Goal: Check status: Check status

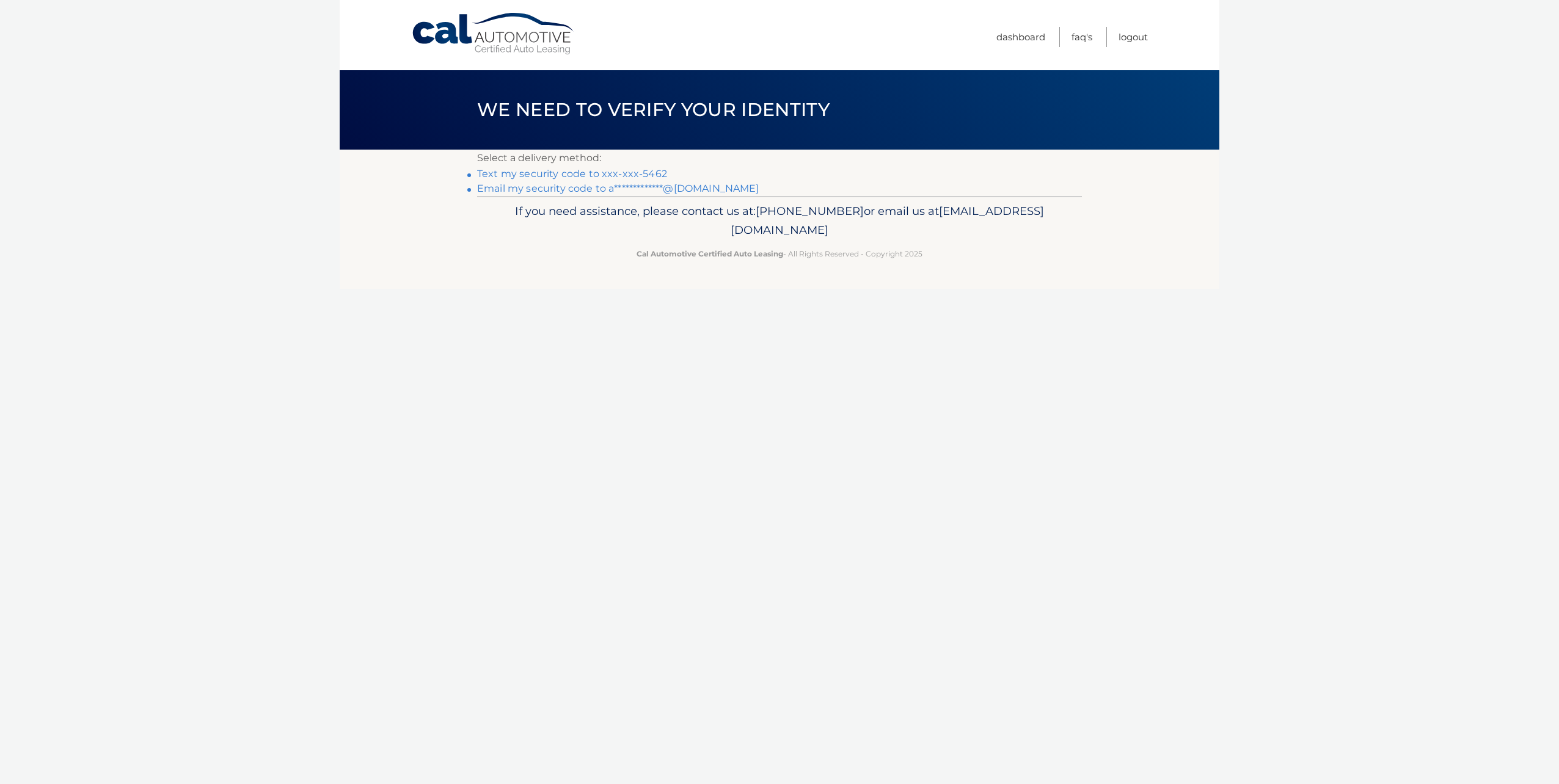
click at [632, 175] on link "Text my security code to xxx-xxx-5462" at bounding box center [572, 173] width 190 height 12
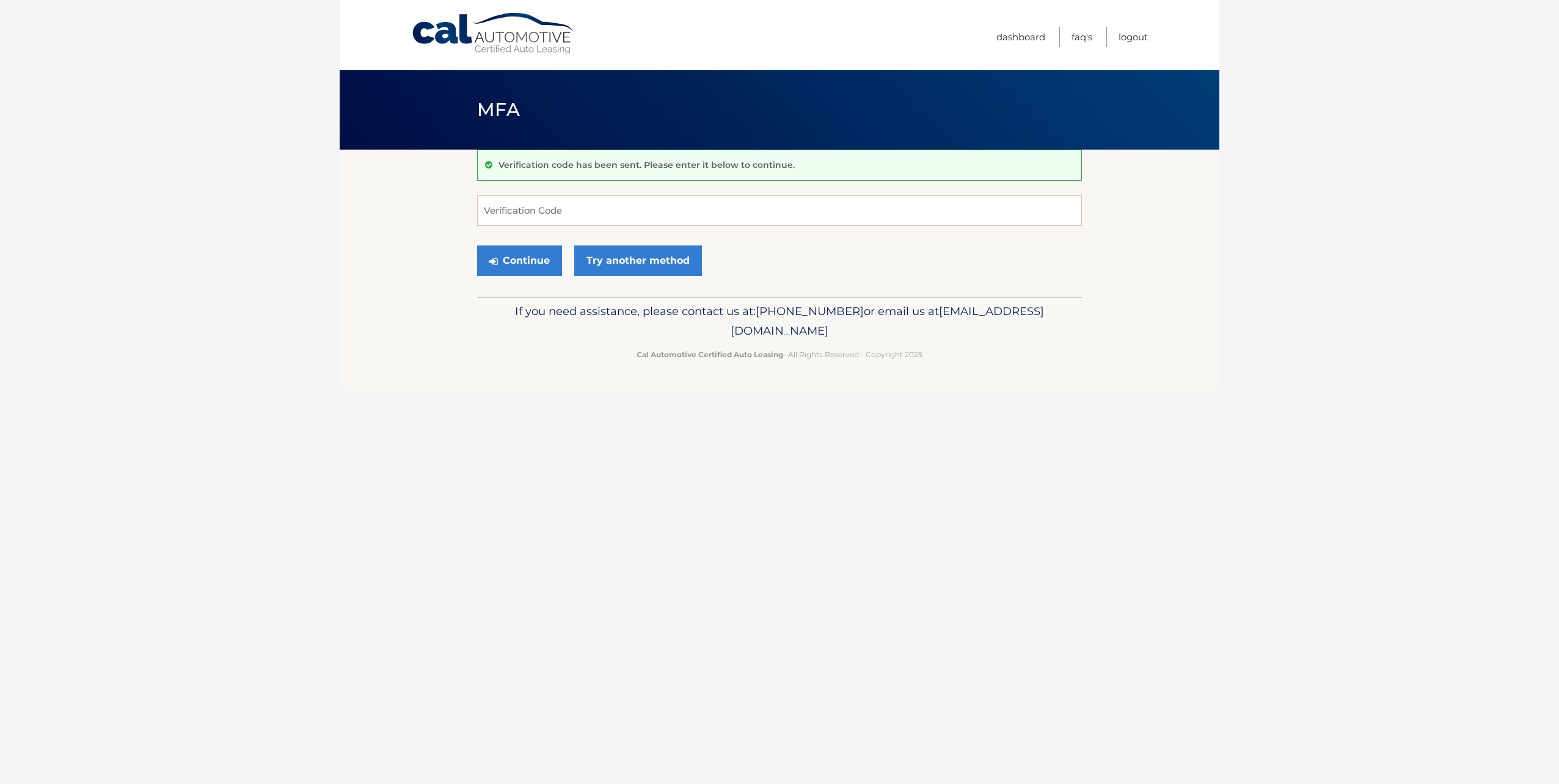
click at [614, 231] on form "Verification Code Continue Try another method" at bounding box center [779, 238] width 605 height 87
click at [615, 223] on input "Verification Code" at bounding box center [779, 210] width 605 height 30
type input "341898"
click at [496, 251] on button "Continue" at bounding box center [519, 261] width 85 height 30
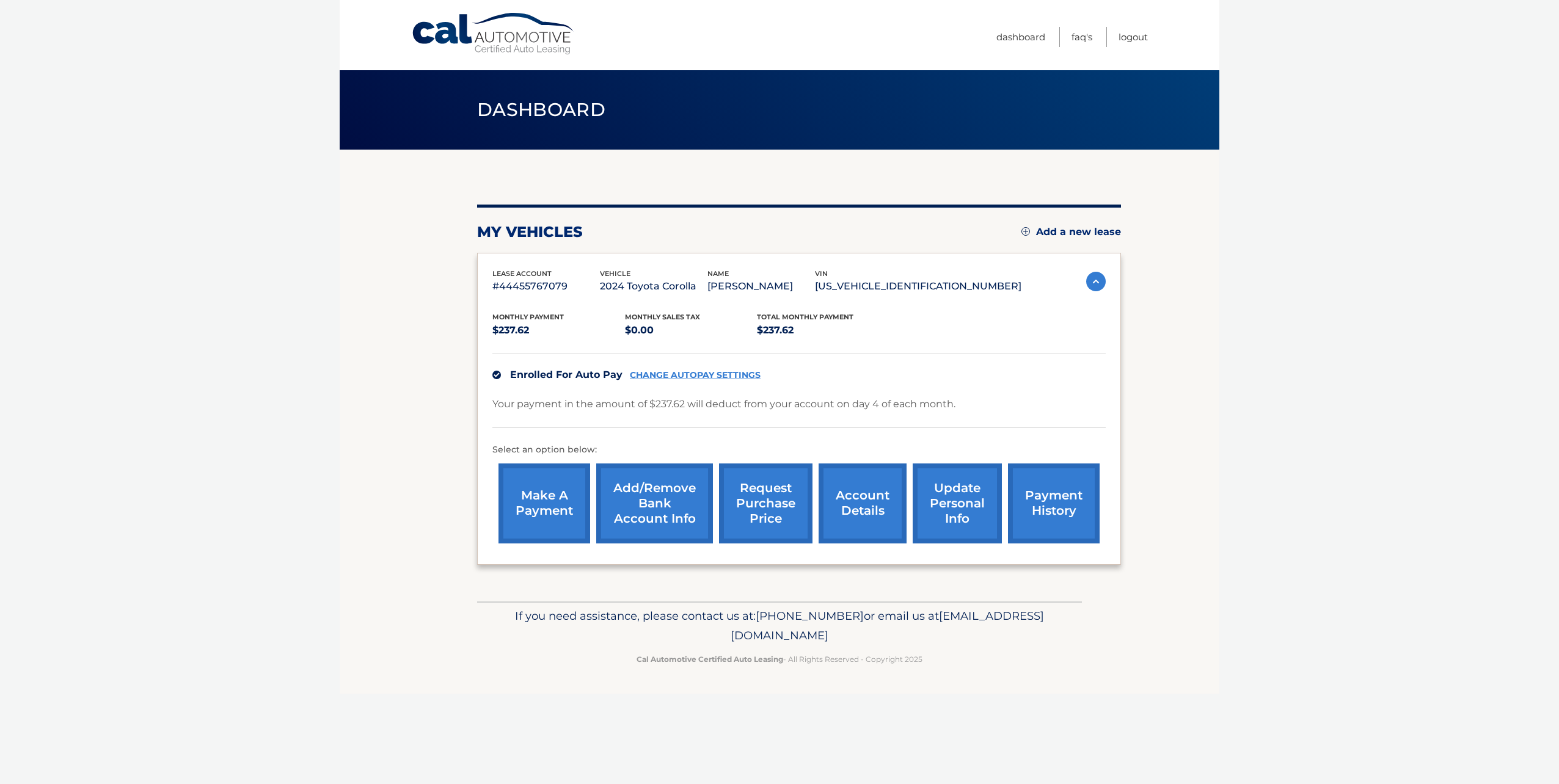
click at [869, 505] on link "account details" at bounding box center [863, 504] width 88 height 80
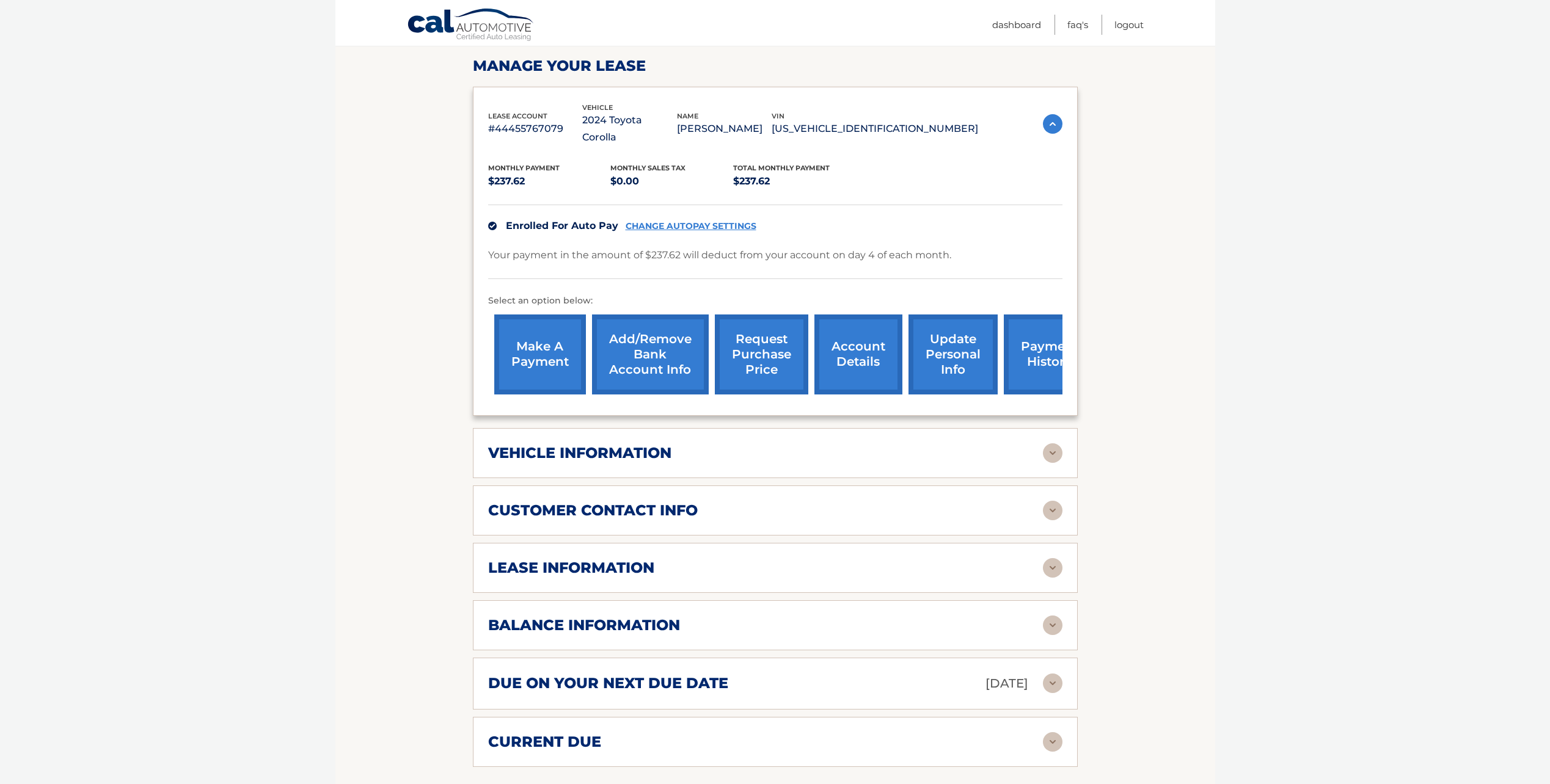
scroll to position [184, 0]
click at [748, 558] on div "lease information" at bounding box center [765, 567] width 555 height 18
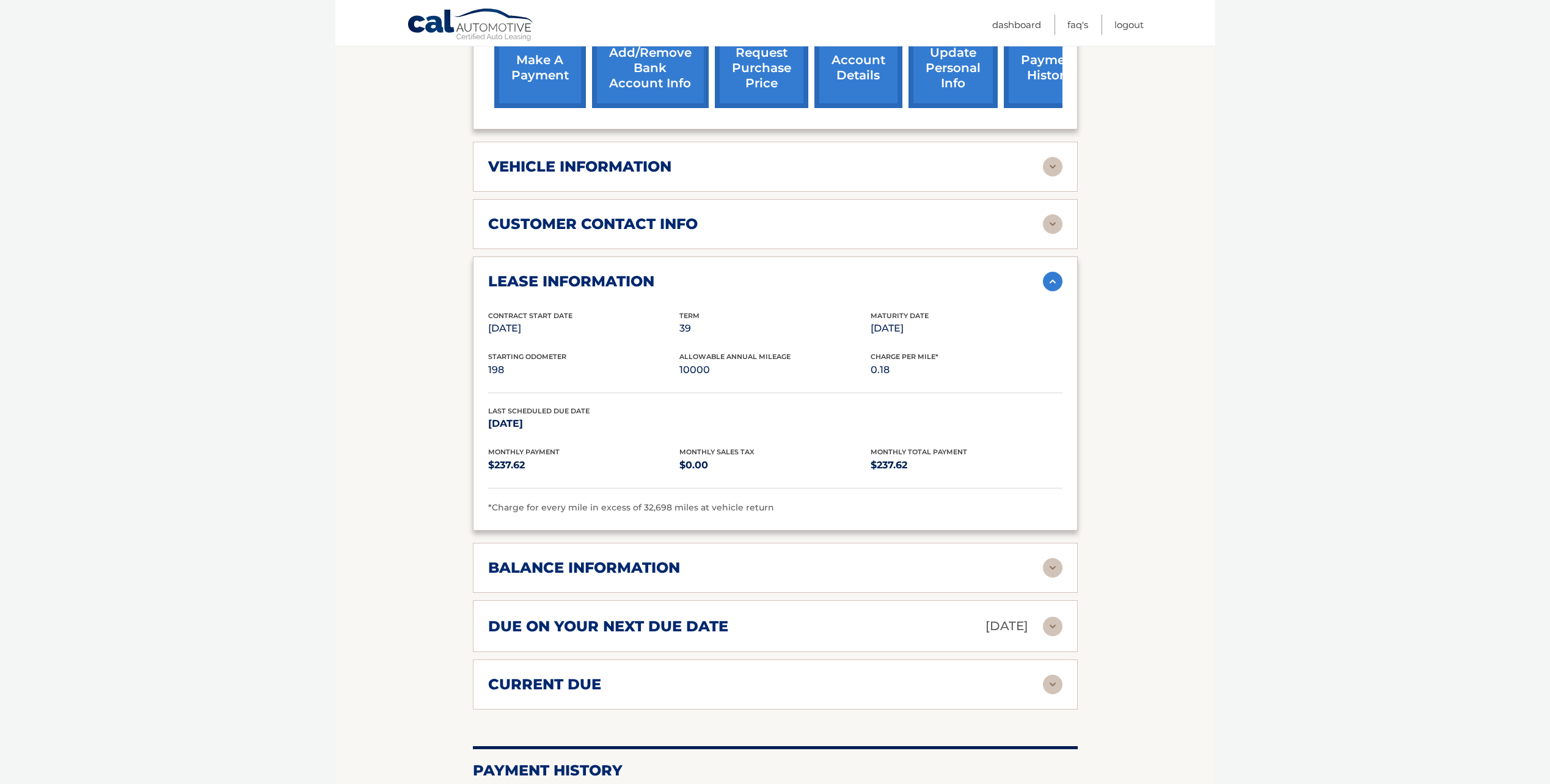
scroll to position [488, 0]
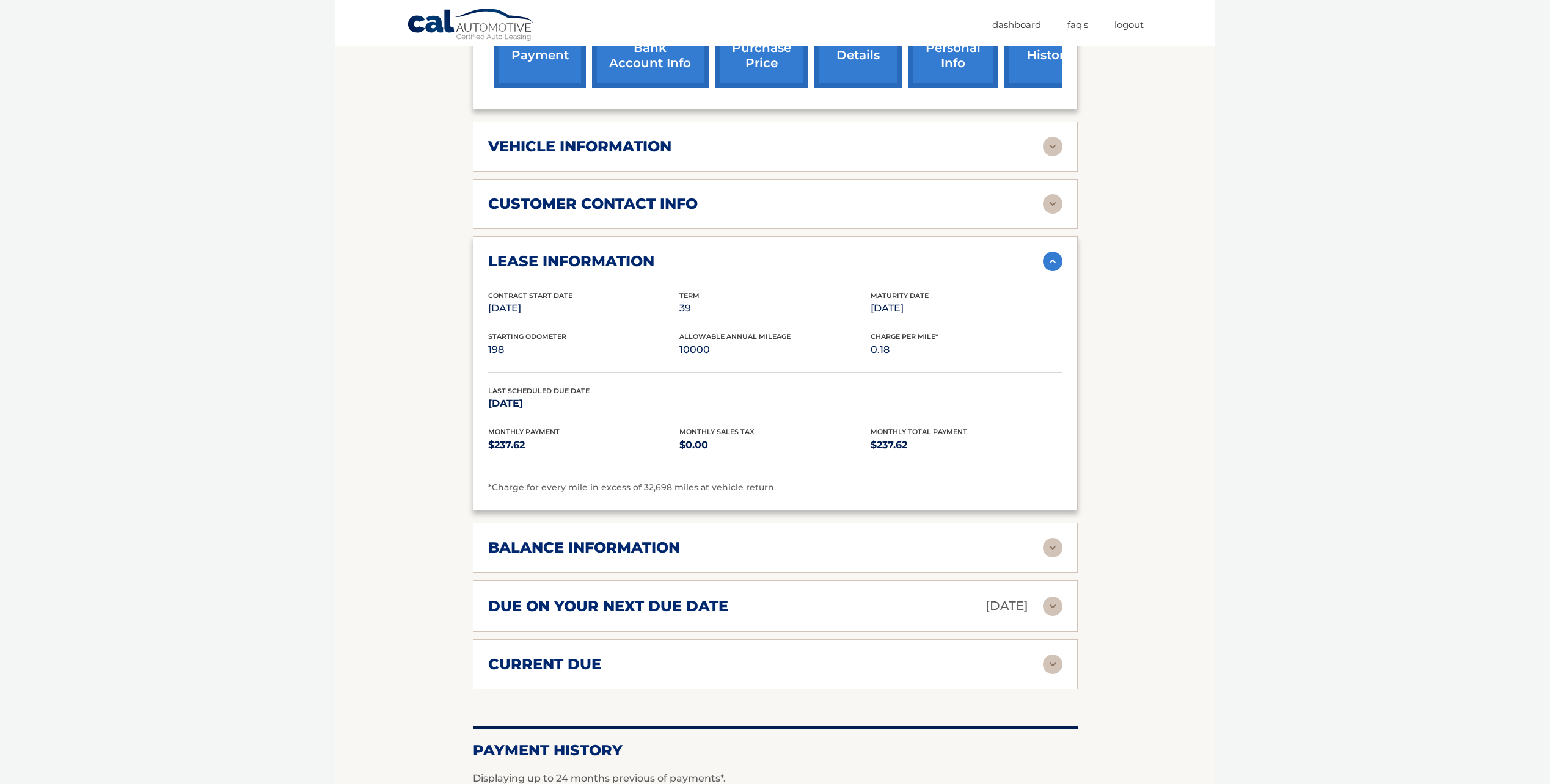
click at [742, 538] on div "balance information" at bounding box center [765, 547] width 555 height 18
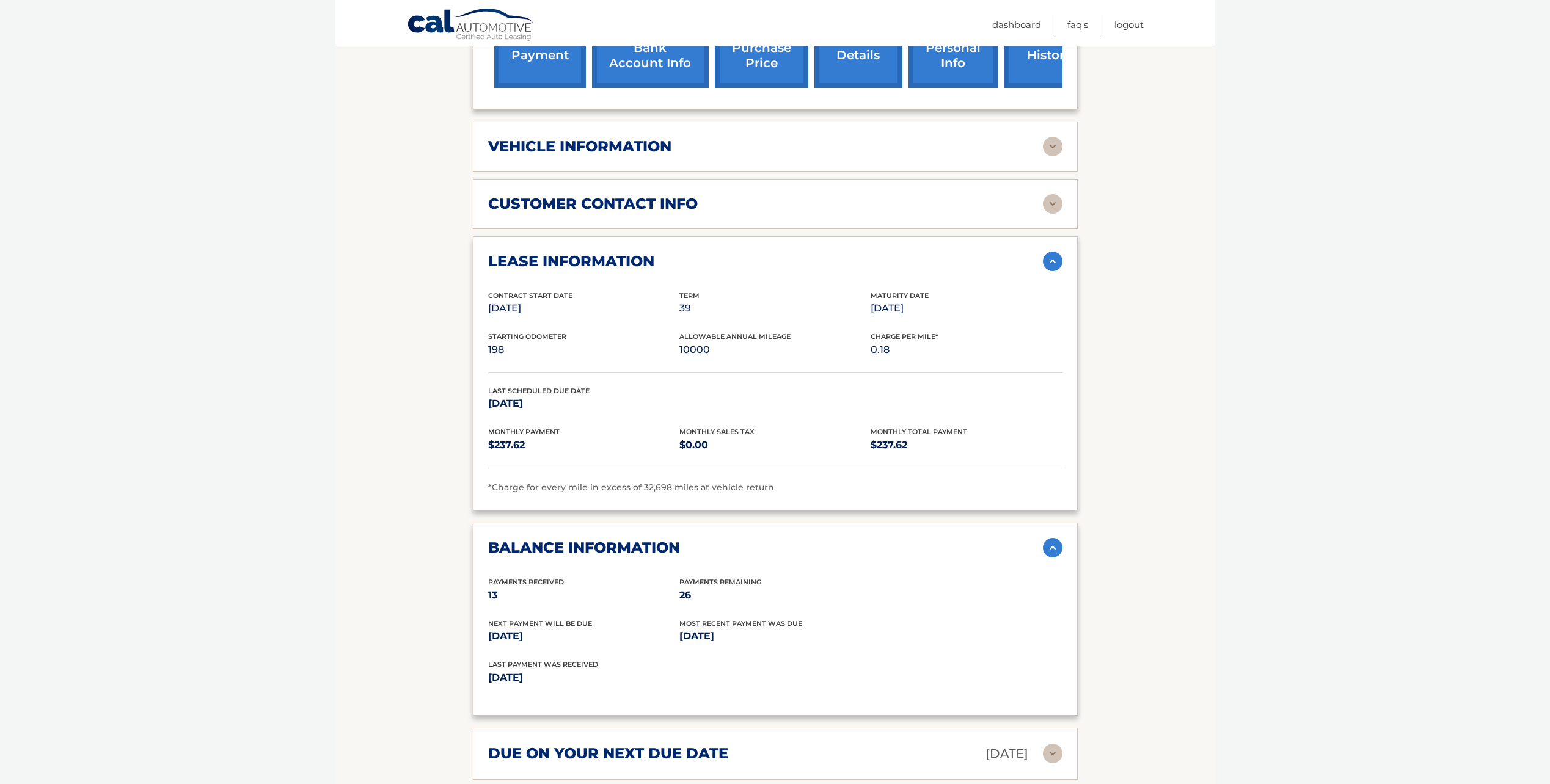
drag, startPoint x: 485, startPoint y: 581, endPoint x: 501, endPoint y: 582, distance: 16.0
click at [501, 582] on div "balance information Payments Received 13 Payments Remaining 26 Next Payment wil…" at bounding box center [775, 619] width 605 height 193
drag, startPoint x: 680, startPoint y: 579, endPoint x: 690, endPoint y: 579, distance: 10.0
click at [690, 587] on p "26" at bounding box center [775, 595] width 192 height 17
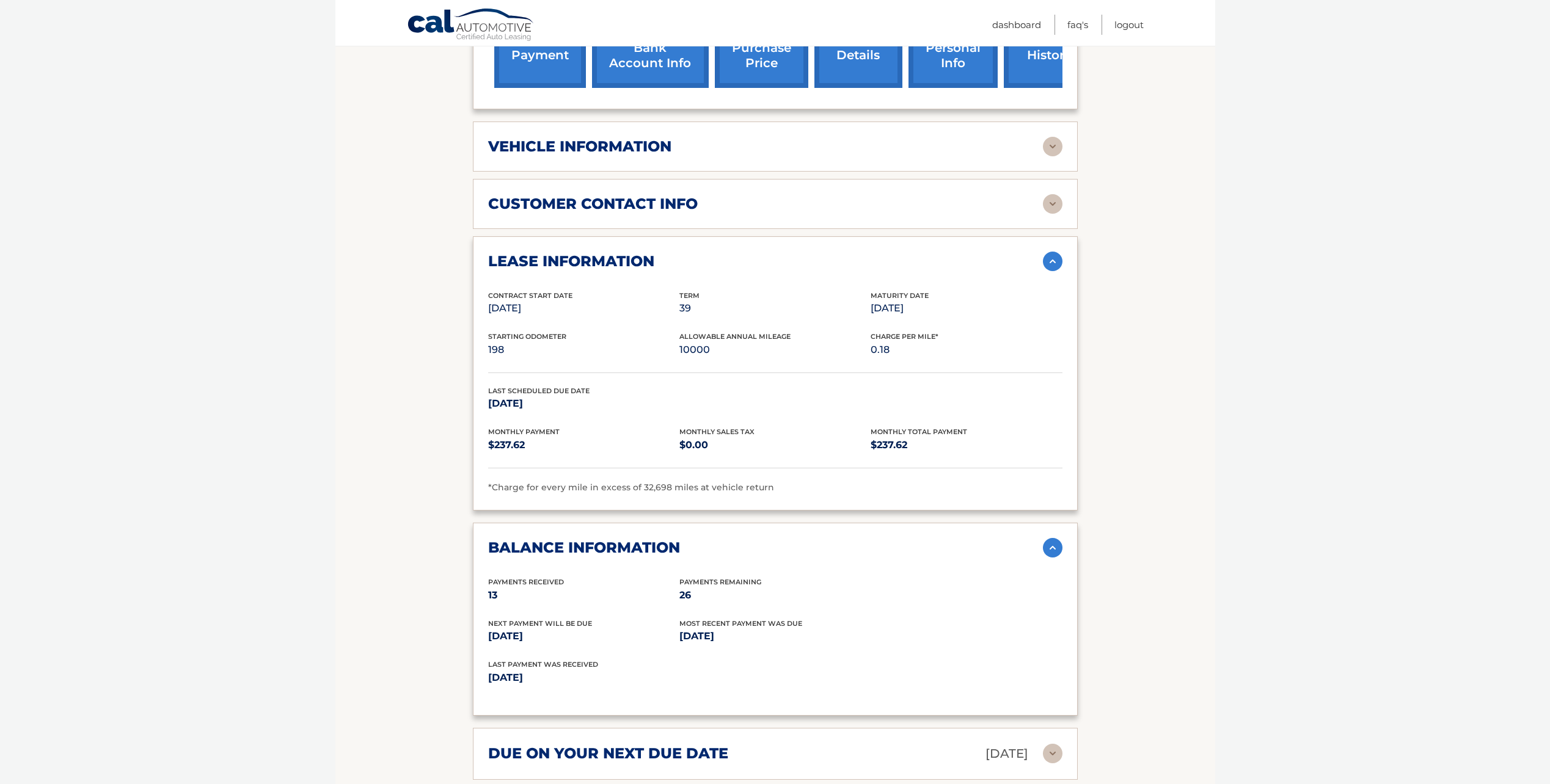
click at [762, 538] on div "balance information" at bounding box center [765, 547] width 555 height 18
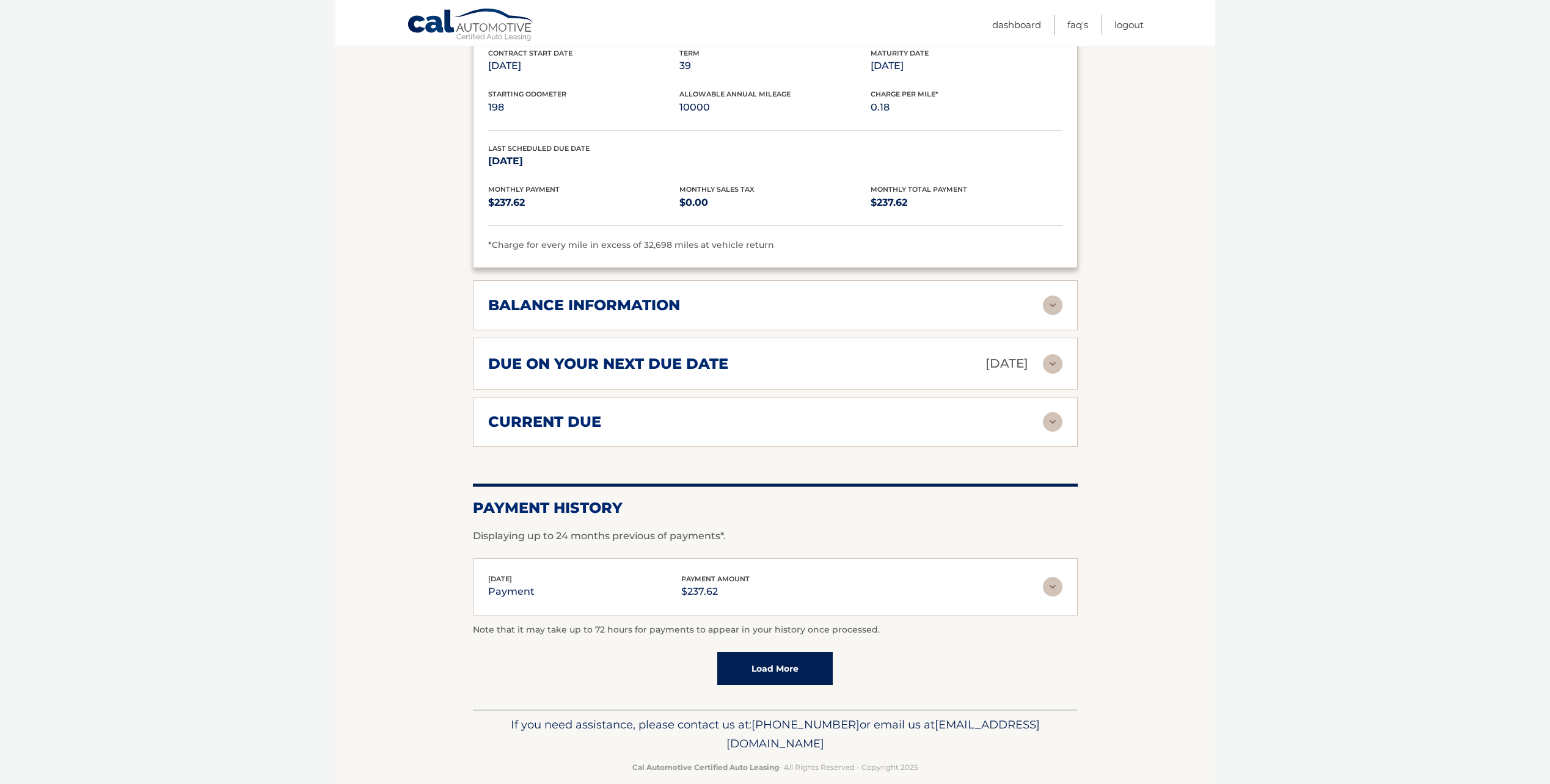
scroll to position [732, 0]
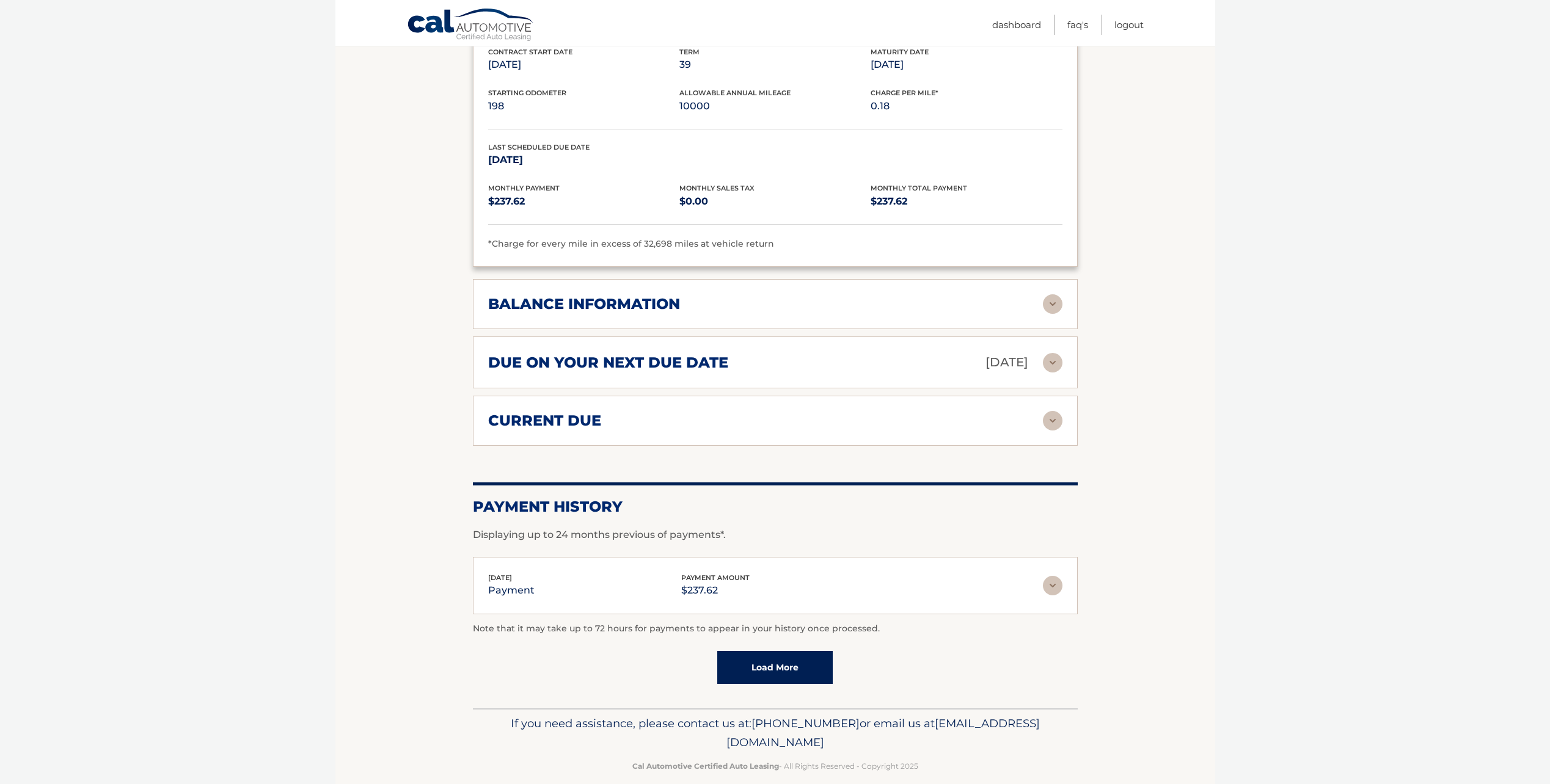
click at [766, 651] on link "Load More" at bounding box center [775, 668] width 116 height 33
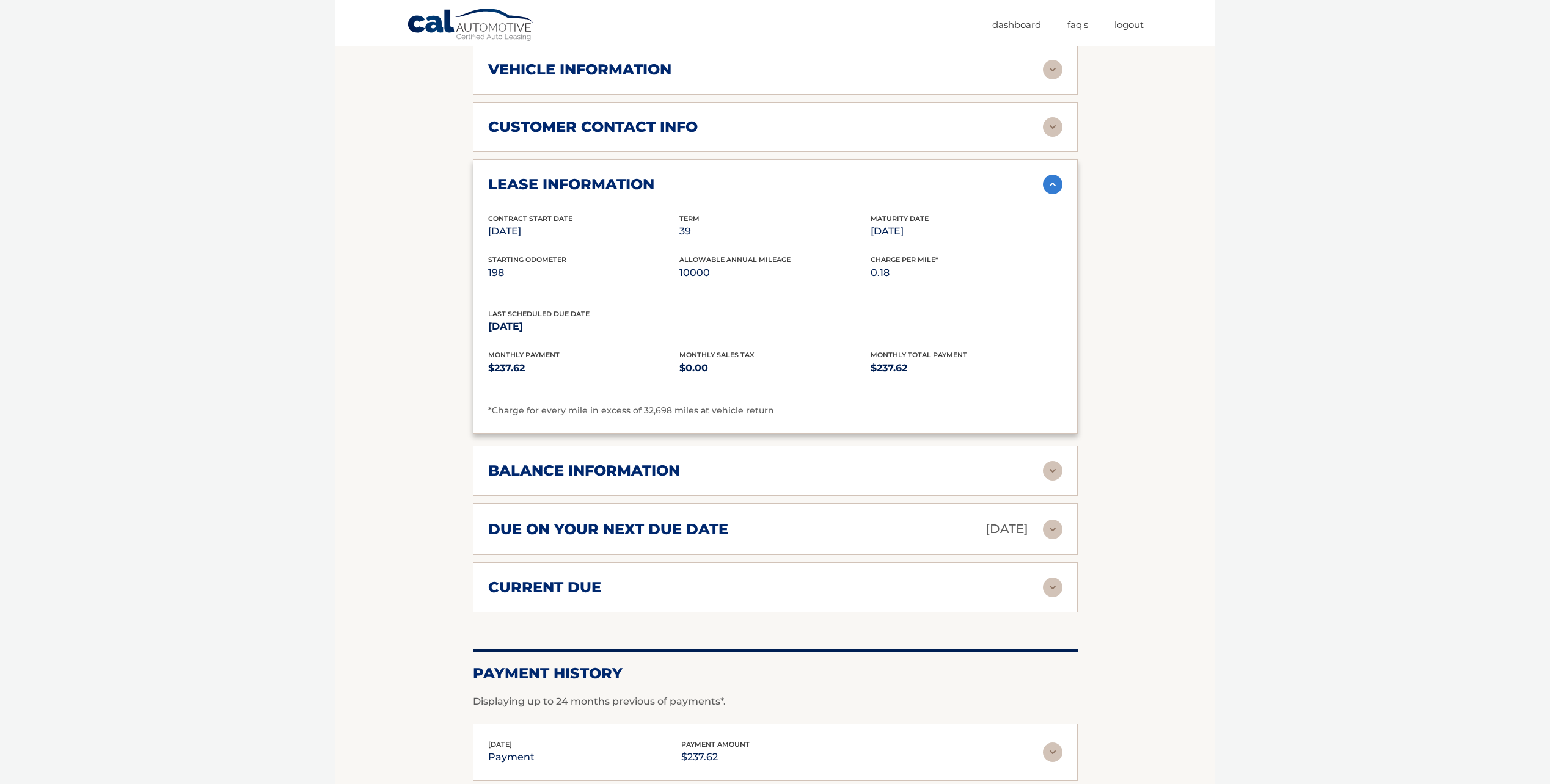
scroll to position [447, 0]
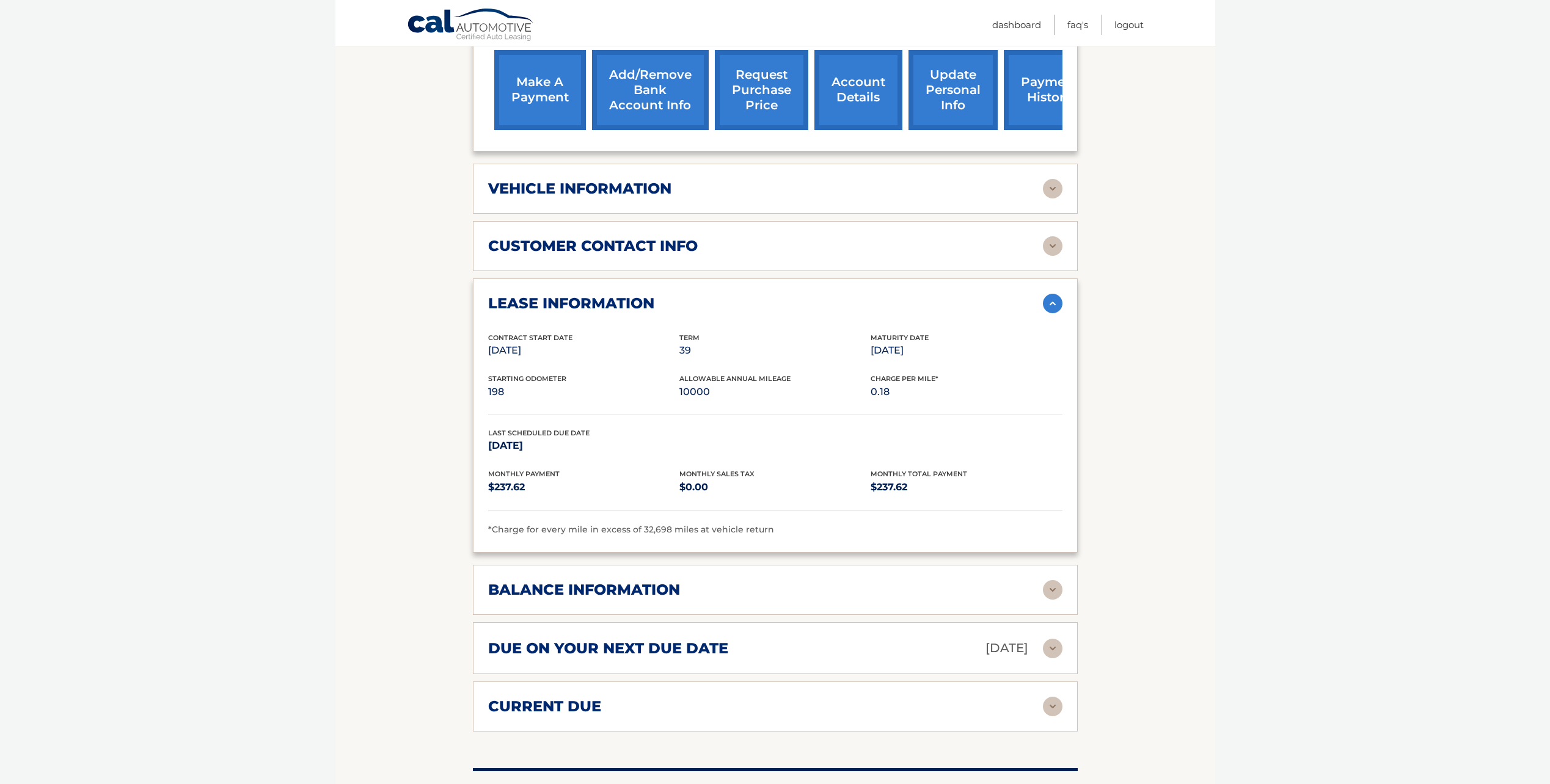
click at [695, 587] on div "balance information Payments Received 13 Payments Remaining 26 Next Payment wil…" at bounding box center [775, 590] width 605 height 50
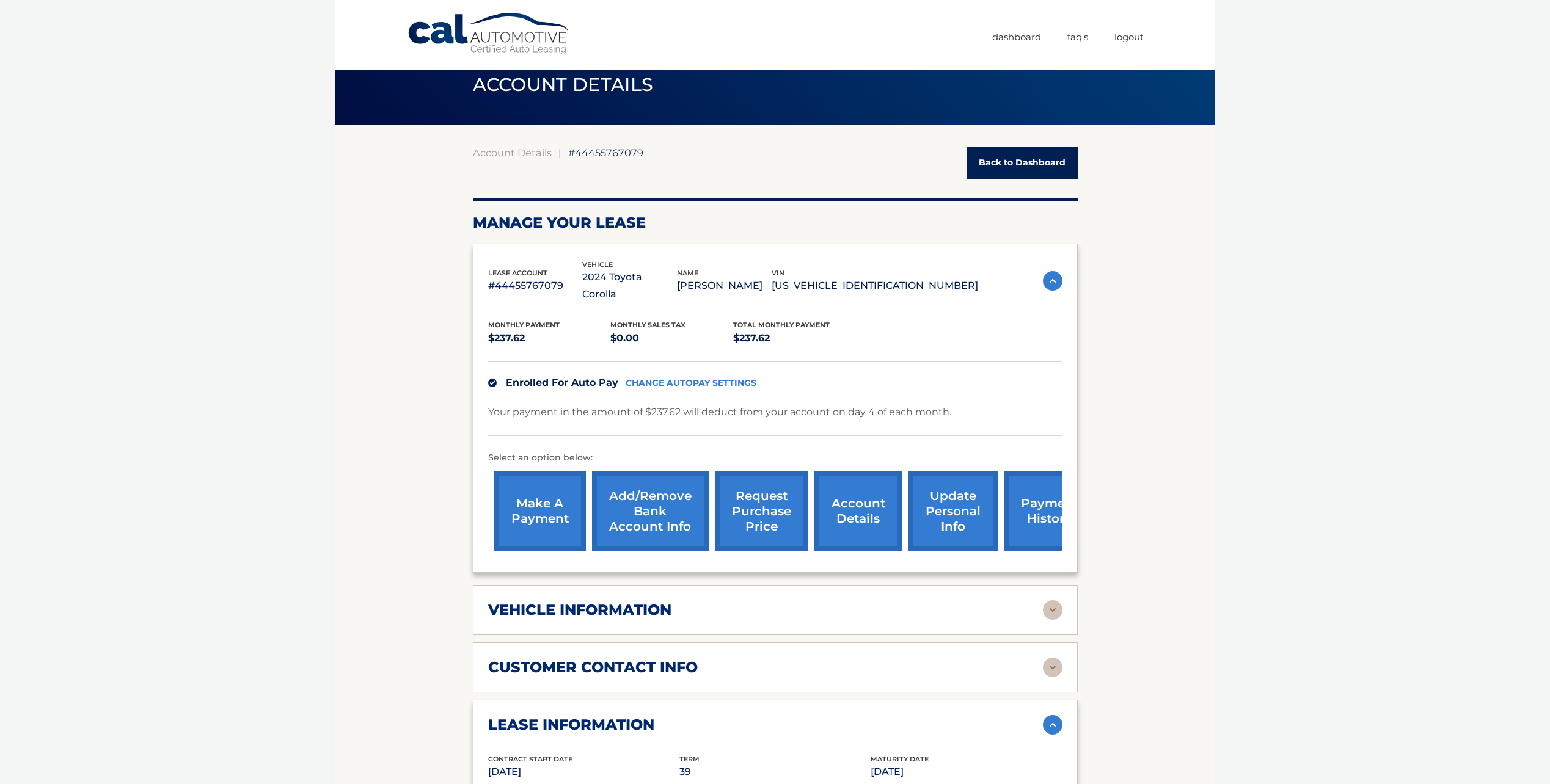
scroll to position [0, 0]
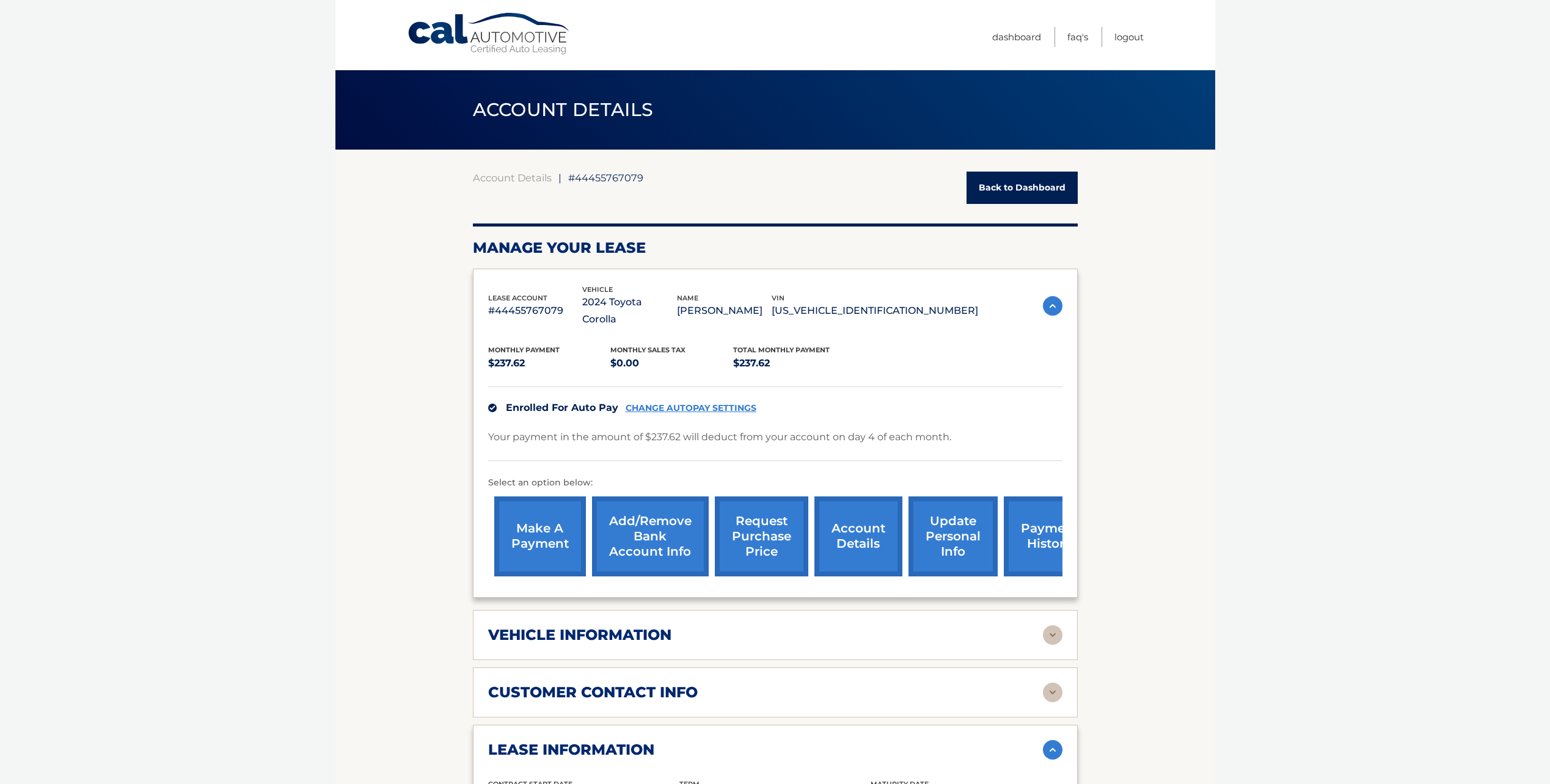
click at [1029, 185] on link "Back to Dashboard" at bounding box center [1022, 188] width 111 height 33
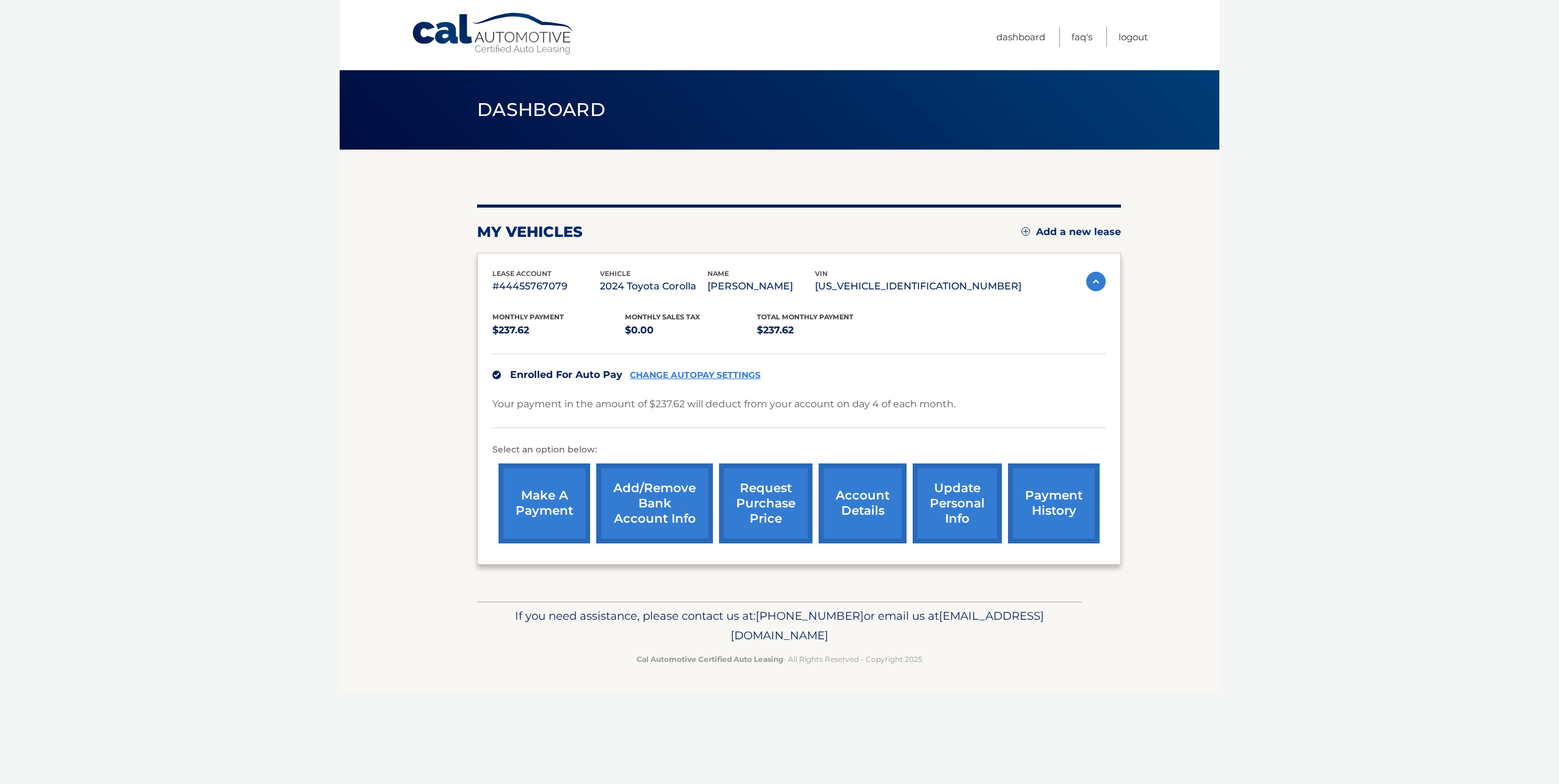
click at [781, 498] on link "request purchase price" at bounding box center [765, 504] width 93 height 80
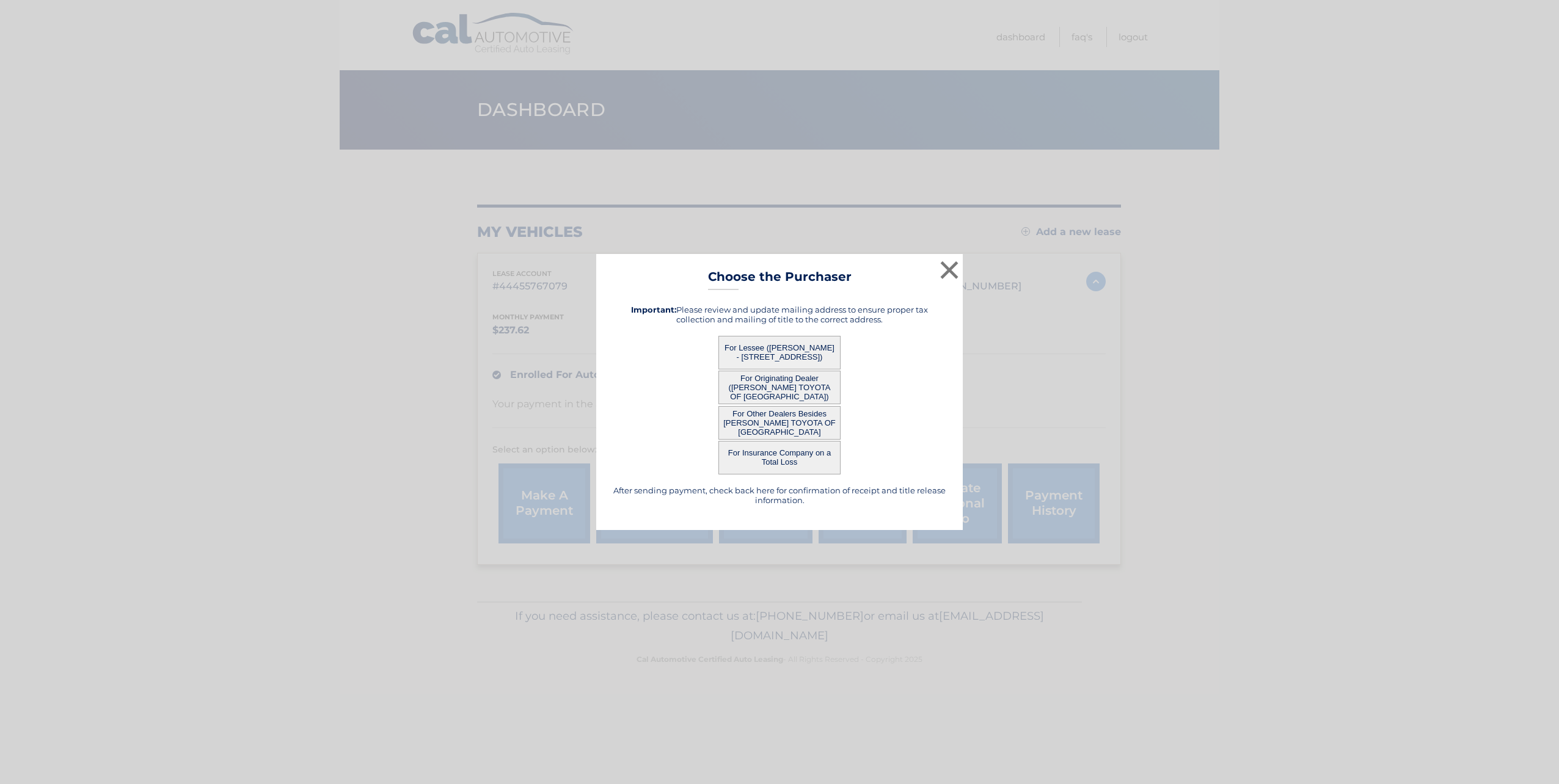
click at [803, 378] on button "For Originating Dealer ([PERSON_NAME] TOYOTA OF [GEOGRAPHIC_DATA])" at bounding box center [779, 387] width 122 height 33
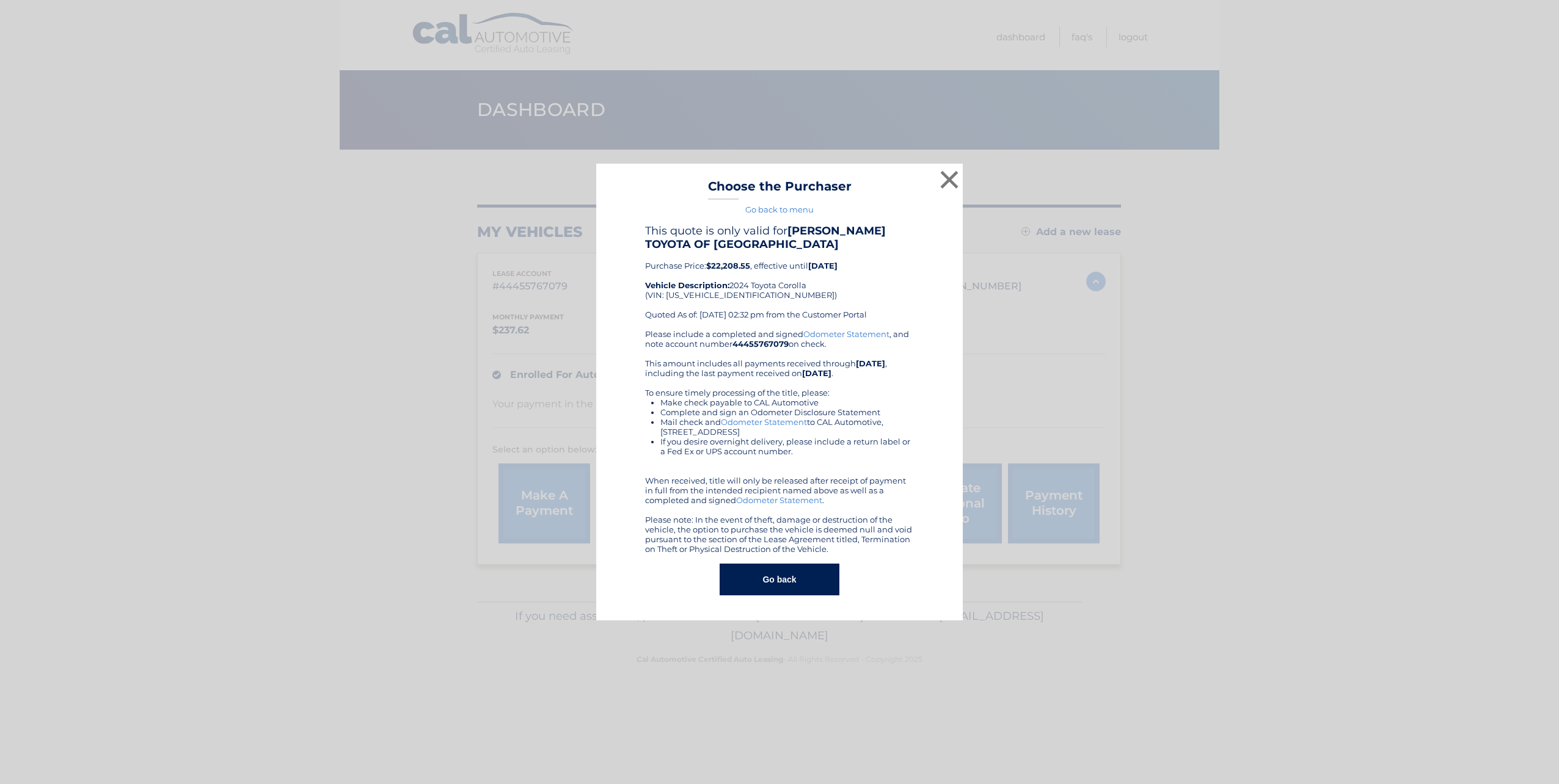
click at [802, 575] on button "Go back" at bounding box center [779, 580] width 119 height 32
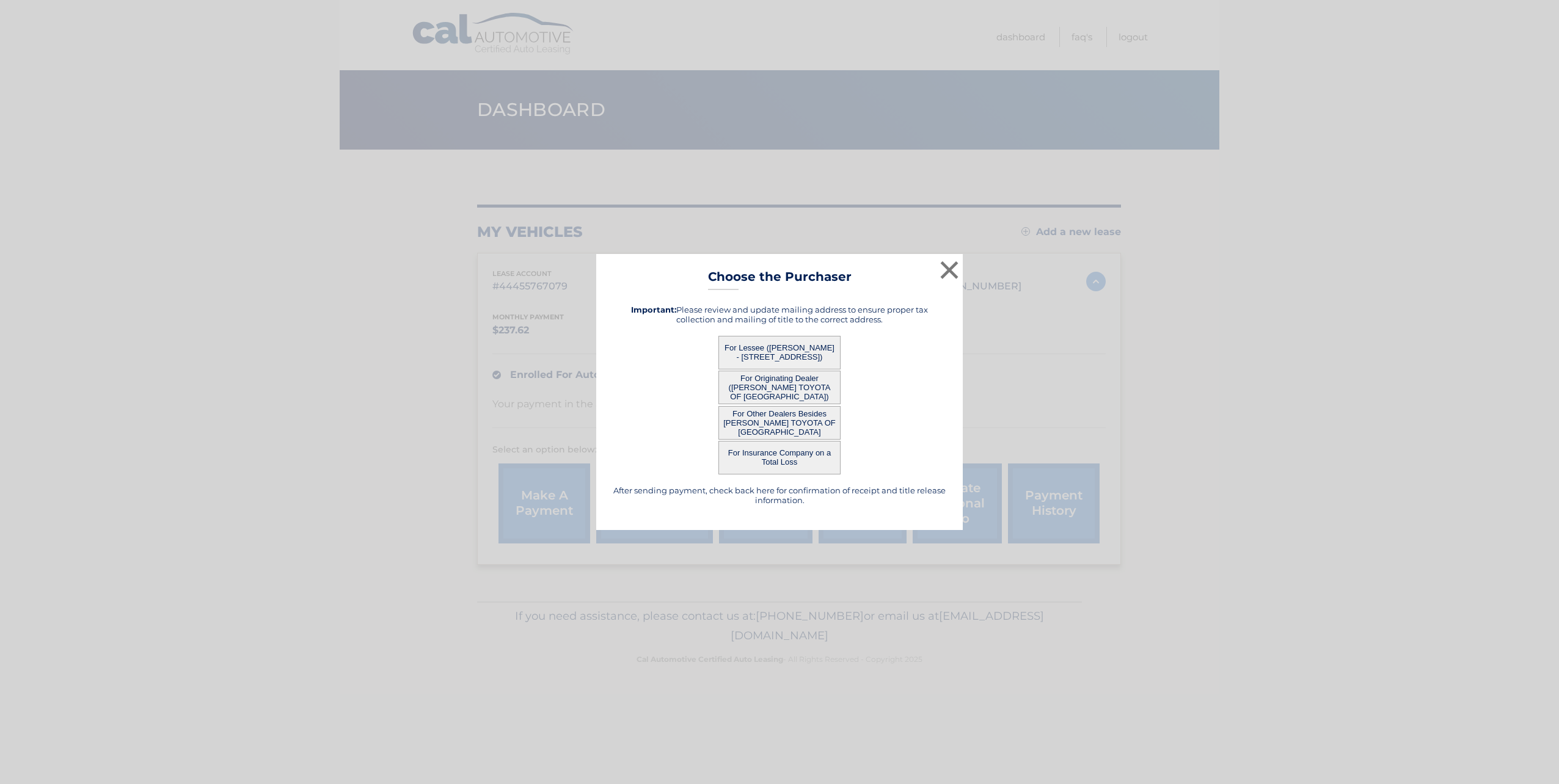
click at [799, 353] on button "For Lessee ([PERSON_NAME] - [STREET_ADDRESS])" at bounding box center [779, 353] width 122 height 33
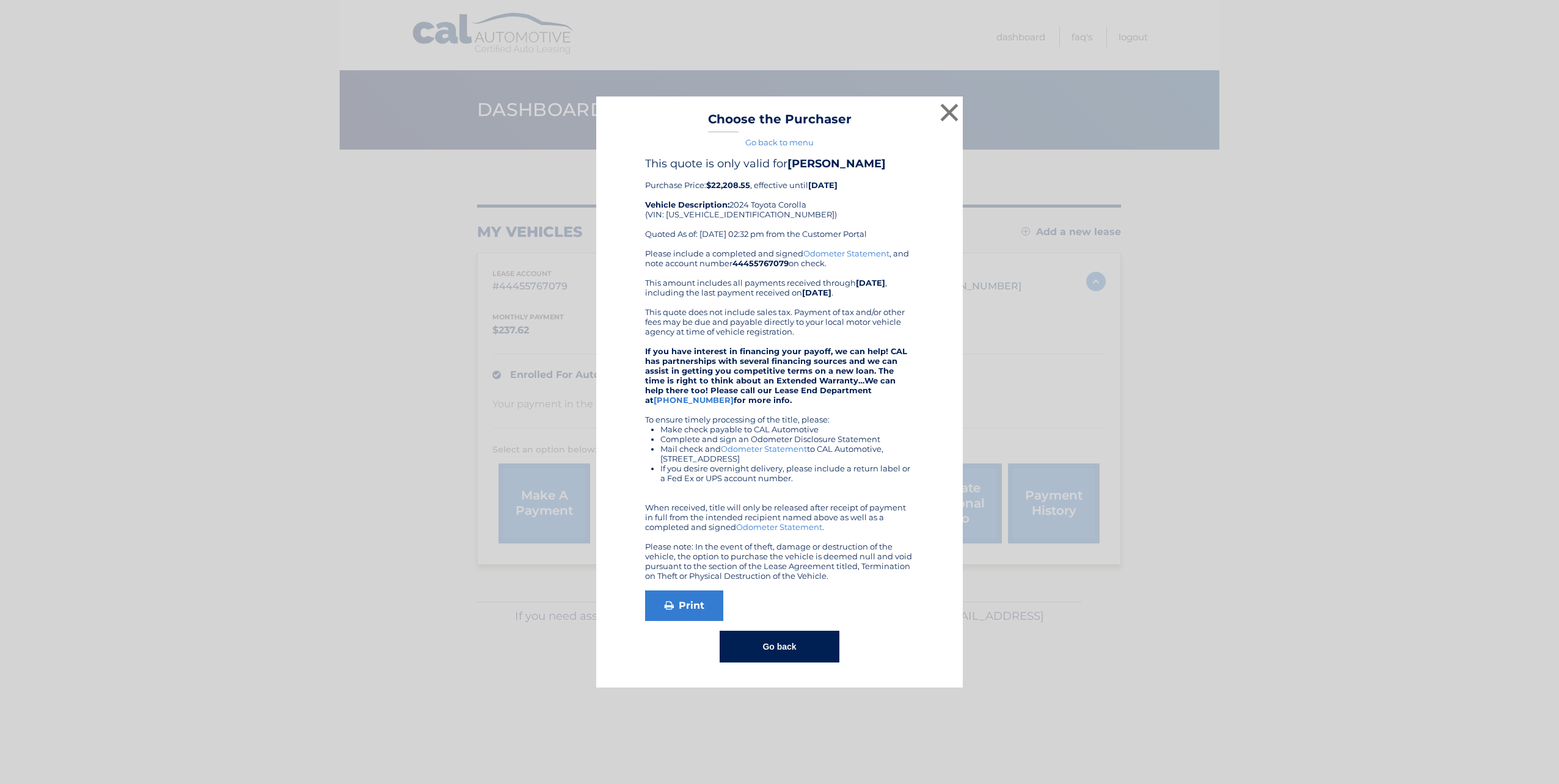
click at [758, 646] on button "Go back" at bounding box center [779, 647] width 119 height 32
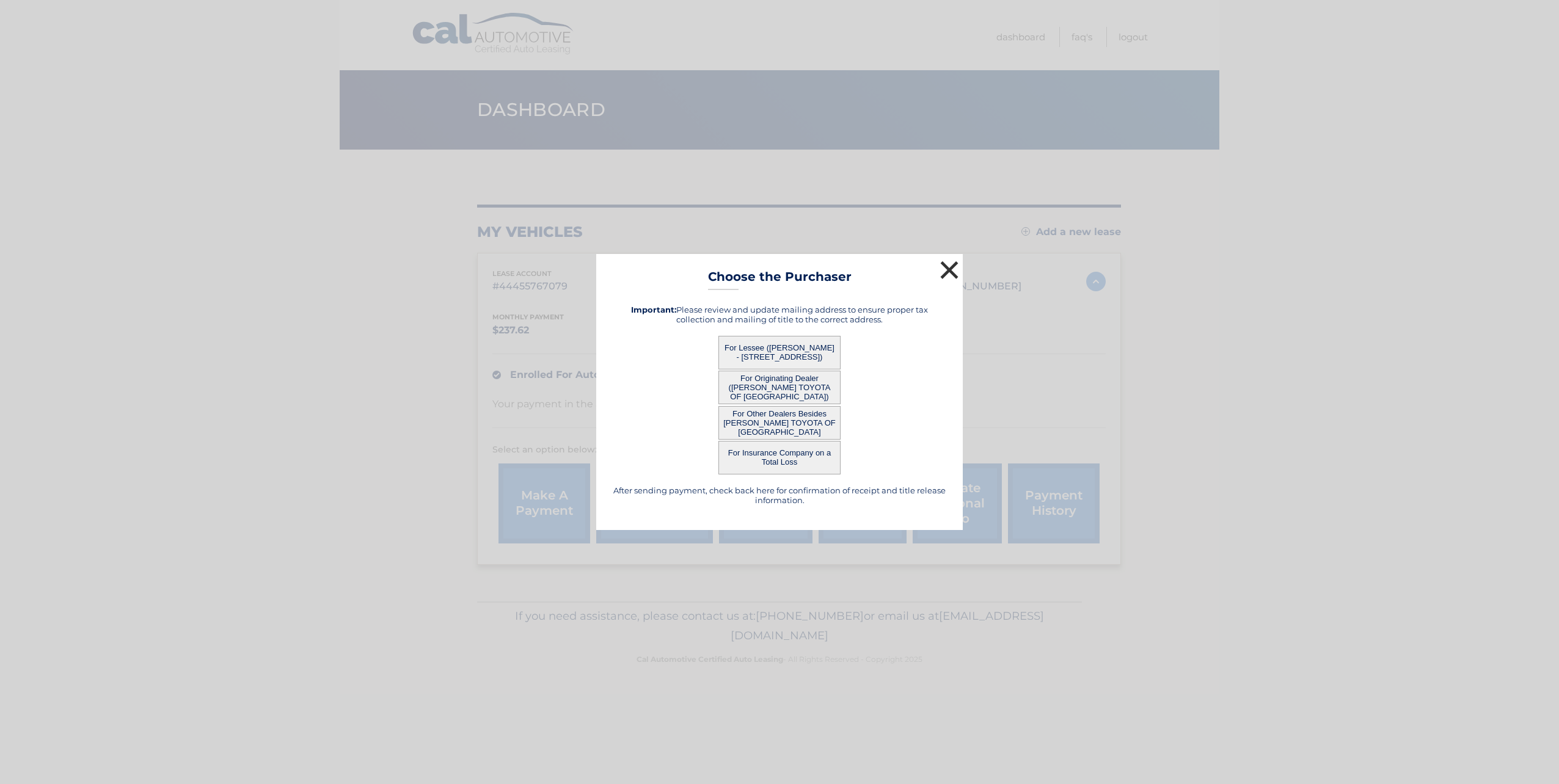
click at [945, 274] on button "×" at bounding box center [950, 270] width 25 height 25
